Goal: Complete application form: Complete application form

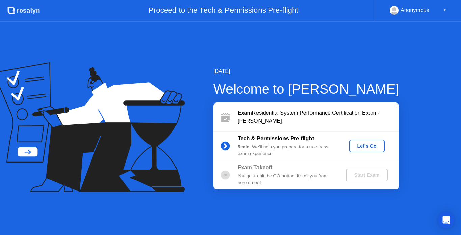
click at [363, 145] on div "Let's Go" at bounding box center [367, 146] width 30 height 5
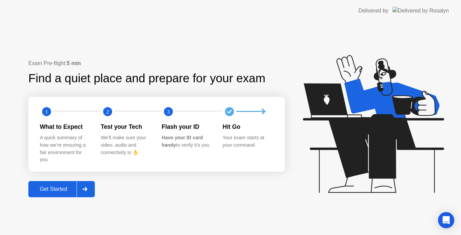
click at [63, 190] on div "Get Started" at bounding box center [53, 189] width 46 height 6
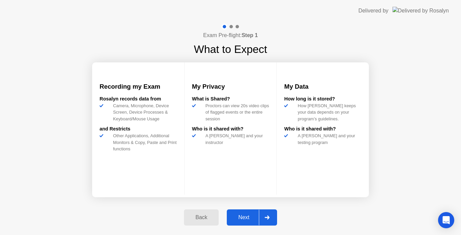
click at [251, 213] on button "Next" at bounding box center [252, 218] width 50 height 16
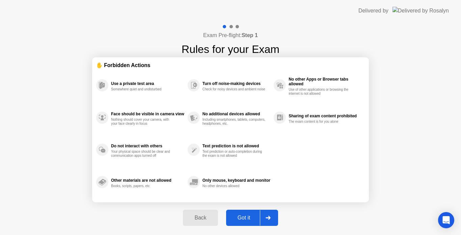
click at [248, 216] on div "Got it" at bounding box center [244, 218] width 32 height 6
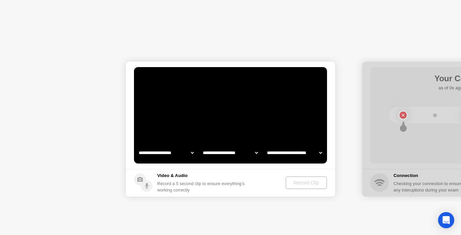
select select "**********"
select select "*******"
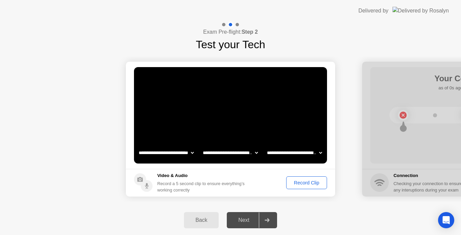
click at [236, 26] on div at bounding box center [237, 24] width 3 height 3
click at [299, 186] on div "Record Clip" at bounding box center [307, 182] width 36 height 5
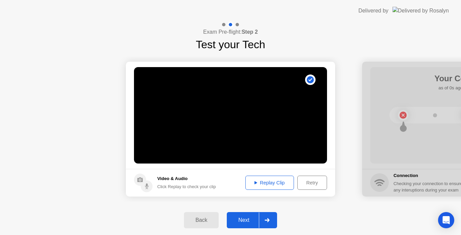
click at [250, 222] on div "Next" at bounding box center [244, 220] width 30 height 6
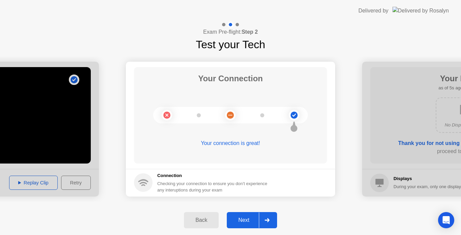
click at [247, 217] on div "Next" at bounding box center [244, 220] width 30 height 6
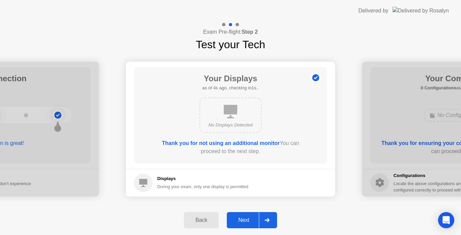
click at [247, 217] on div "Next" at bounding box center [244, 220] width 30 height 6
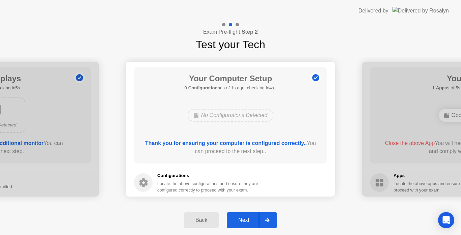
click at [247, 217] on div "Next" at bounding box center [244, 220] width 30 height 6
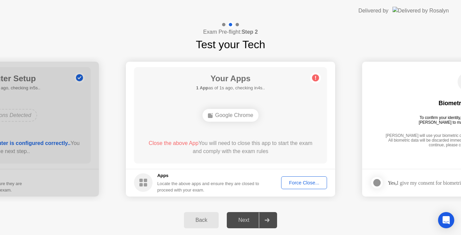
click at [224, 116] on div "Google Chrome" at bounding box center [231, 115] width 56 height 13
click at [300, 185] on div "Force Close..." at bounding box center [304, 182] width 41 height 5
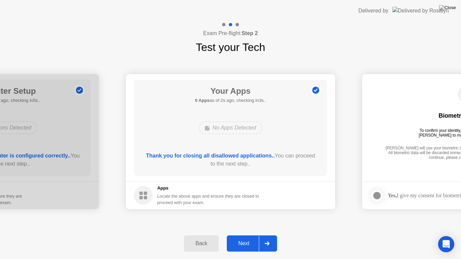
click at [242, 235] on div "Next" at bounding box center [244, 244] width 30 height 6
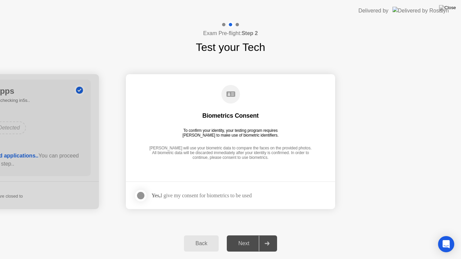
click at [140, 194] on div at bounding box center [141, 196] width 8 height 8
click at [247, 235] on div "Next" at bounding box center [244, 244] width 30 height 6
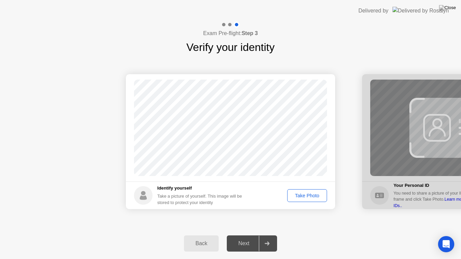
click at [298, 198] on div "Take Photo" at bounding box center [307, 195] width 35 height 5
click at [303, 193] on div "Retake" at bounding box center [311, 195] width 26 height 5
click at [303, 193] on div "Take Photo" at bounding box center [307, 195] width 35 height 5
click at [244, 235] on div "Next" at bounding box center [244, 244] width 30 height 6
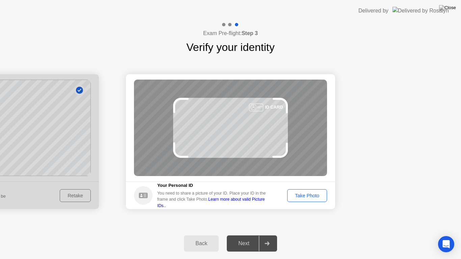
click at [303, 191] on button "Take Photo" at bounding box center [307, 195] width 40 height 13
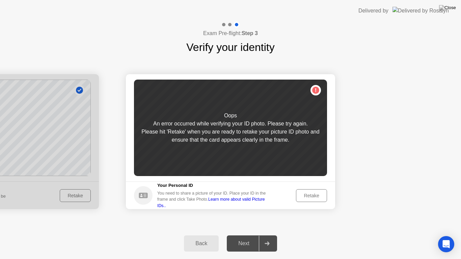
click at [307, 196] on div "Retake" at bounding box center [311, 195] width 26 height 5
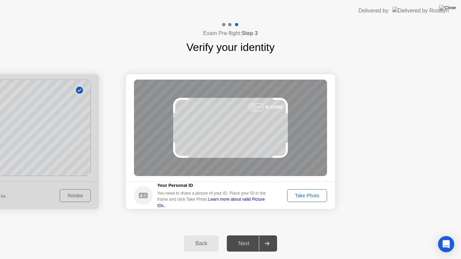
click at [307, 196] on div "Take Photo" at bounding box center [307, 195] width 35 height 5
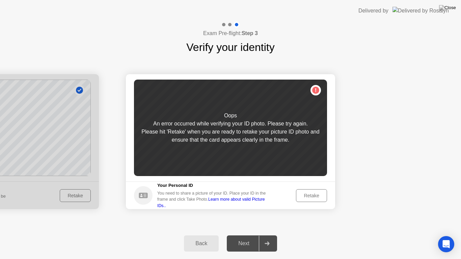
click at [307, 196] on div "Retake" at bounding box center [311, 195] width 26 height 5
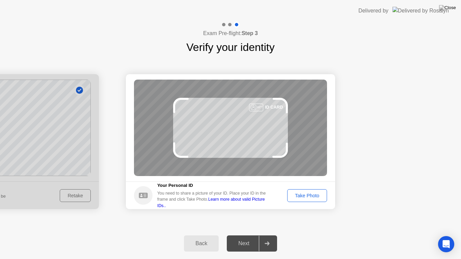
click at [300, 197] on div "Take Photo" at bounding box center [307, 195] width 35 height 5
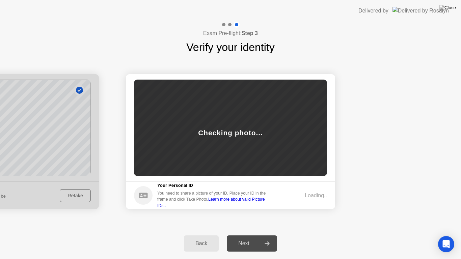
click at [253, 105] on div "Checking photo..." at bounding box center [230, 128] width 193 height 97
click at [259, 127] on div "Checking photo..." at bounding box center [230, 128] width 193 height 97
click at [248, 235] on div "Back Next" at bounding box center [230, 243] width 461 height 31
click at [224, 203] on link "Learn more about valid Picture IDs.." at bounding box center [211, 202] width 108 height 11
click at [235, 119] on div "Checking photo..." at bounding box center [230, 128] width 193 height 97
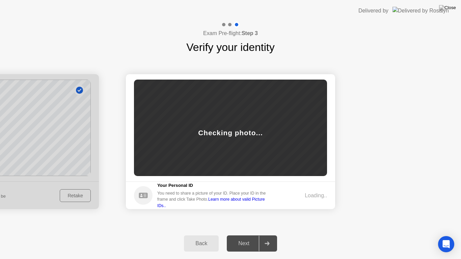
click at [144, 197] on circle at bounding box center [143, 195] width 19 height 19
click at [217, 204] on link "Learn more about valid Picture IDs.." at bounding box center [211, 202] width 108 height 11
click at [214, 118] on div "Checking photo..." at bounding box center [230, 128] width 193 height 97
click at [146, 195] on icon at bounding box center [143, 195] width 9 height 5
click at [313, 196] on div "Loading.." at bounding box center [316, 196] width 22 height 8
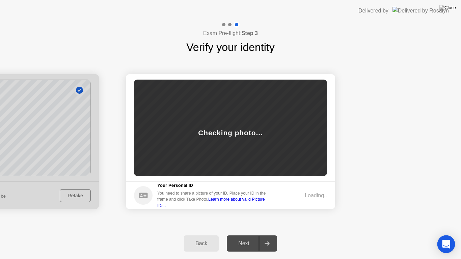
click at [446, 235] on icon "Open Intercom Messenger" at bounding box center [446, 244] width 8 height 9
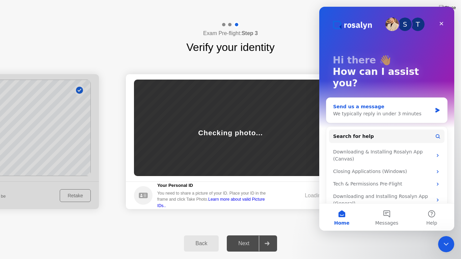
click at [418, 110] on div "We typically reply in under 3 minutes" at bounding box center [382, 113] width 99 height 7
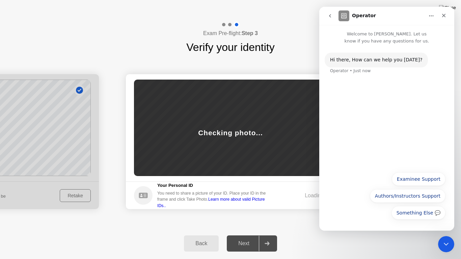
click at [357, 98] on div "Hi ​there, How can we help you [DATE]? Operator • Just now" at bounding box center [386, 107] width 135 height 124
click at [428, 181] on button "Examinee Support" at bounding box center [419, 180] width 54 height 14
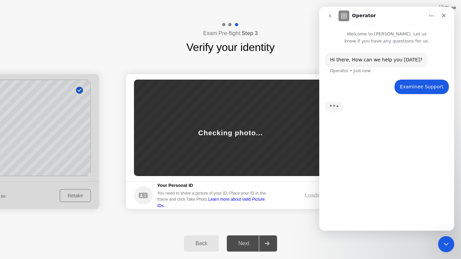
click at [389, 218] on div "Hi ​there, How can we help you [DATE]? Operator • Just now Examinee Support • J…" at bounding box center [386, 135] width 135 height 181
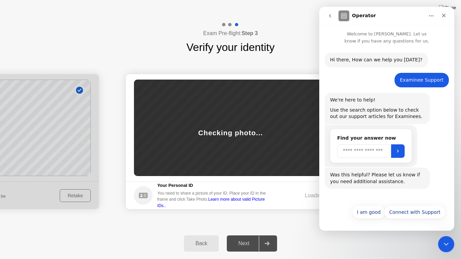
click at [367, 151] on input "Search" at bounding box center [364, 152] width 54 height 14
type input "**********"
click at [405, 146] on button "Submit" at bounding box center [398, 152] width 14 height 14
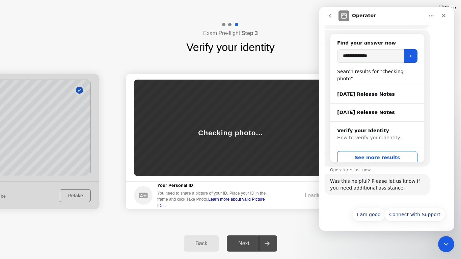
scroll to position [98, 0]
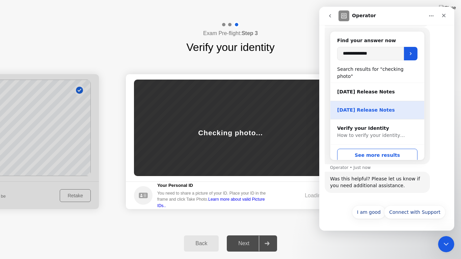
click at [367, 107] on div "[DATE] Release Notes" at bounding box center [377, 110] width 80 height 7
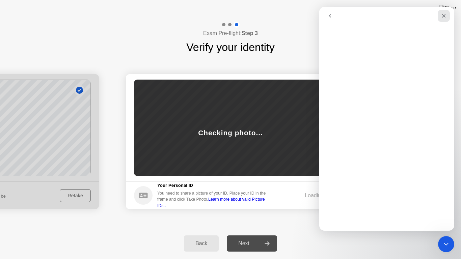
click at [446, 15] on icon "Close" at bounding box center [443, 15] width 5 height 5
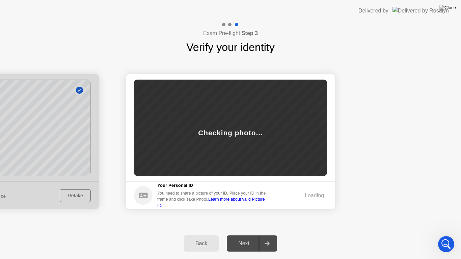
click at [234, 99] on div "Checking photo..." at bounding box center [230, 128] width 193 height 97
click at [249, 203] on link "Learn more about valid Picture IDs.." at bounding box center [211, 202] width 108 height 11
click at [235, 128] on div "Checking photo..." at bounding box center [230, 133] width 64 height 10
click at [243, 235] on div "Next" at bounding box center [244, 244] width 30 height 6
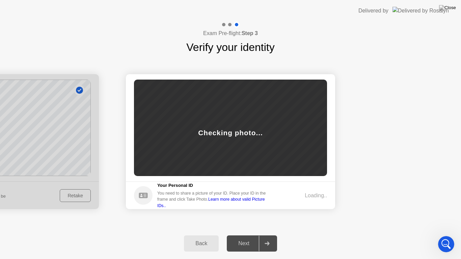
click at [200, 235] on button "Back" at bounding box center [201, 244] width 35 height 16
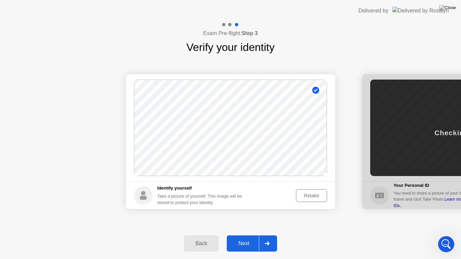
click at [199, 235] on div "Back" at bounding box center [201, 244] width 31 height 6
select select "**********"
select select "*******"
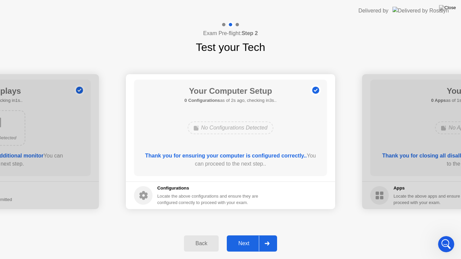
click at [243, 235] on div "Next" at bounding box center [244, 244] width 30 height 6
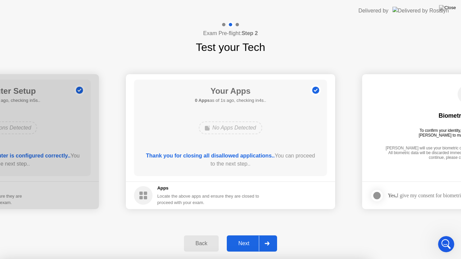
click at [461, 235] on div at bounding box center [230, 259] width 461 height 0
